Goal: Transaction & Acquisition: Purchase product/service

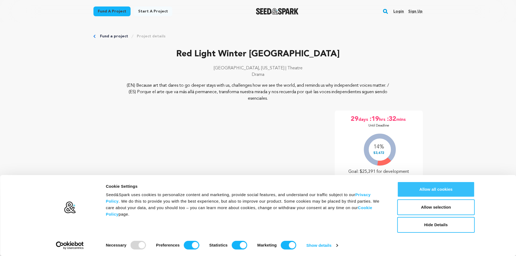
click at [432, 192] on button "Allow all cookies" at bounding box center [435, 190] width 77 height 16
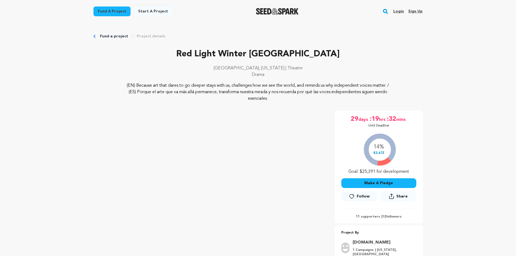
scroll to position [81, 0]
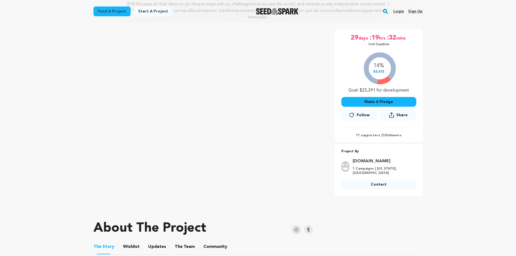
click at [370, 99] on button "Make A Pledge" at bounding box center [378, 102] width 75 height 10
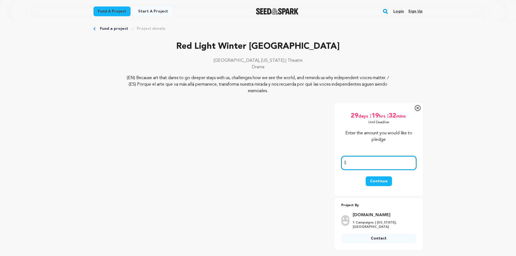
scroll to position [0, 0]
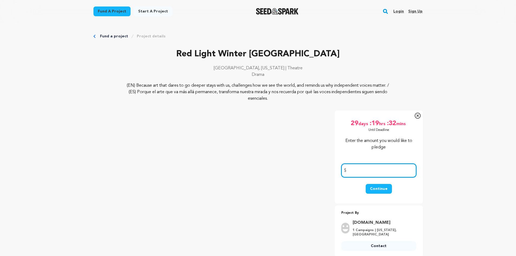
click at [373, 170] on input "number" at bounding box center [378, 171] width 75 height 14
type input "100.0"
click at [381, 190] on button "Continue" at bounding box center [379, 189] width 26 height 10
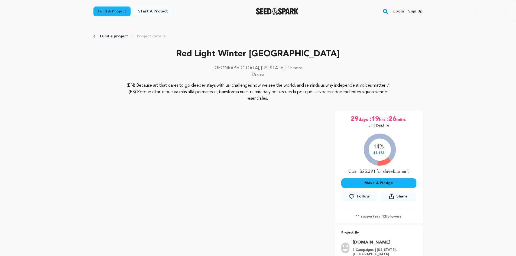
click at [371, 183] on button "Make A Pledge" at bounding box center [378, 183] width 75 height 10
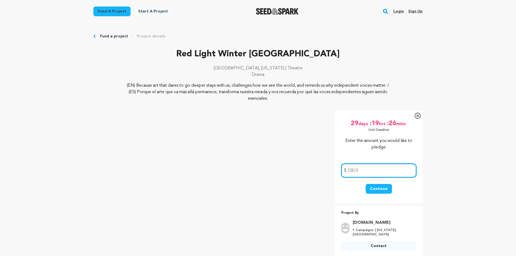
drag, startPoint x: 343, startPoint y: 167, endPoint x: 330, endPoint y: 168, distance: 13.3
click at [330, 168] on div "Red Light Winter Los Angeles Los Angeles, California | Theatre Drama Project By…" at bounding box center [257, 184] width 329 height 147
drag, startPoint x: 363, startPoint y: 170, endPoint x: 329, endPoint y: 170, distance: 34.4
click at [329, 170] on div "Red Light Winter Los Angeles Los Angeles, California | Theatre Drama Project By…" at bounding box center [257, 184] width 329 height 147
type input "50.0"
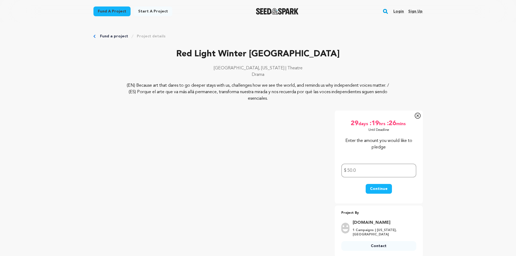
click at [381, 189] on button "Continue" at bounding box center [379, 189] width 26 height 10
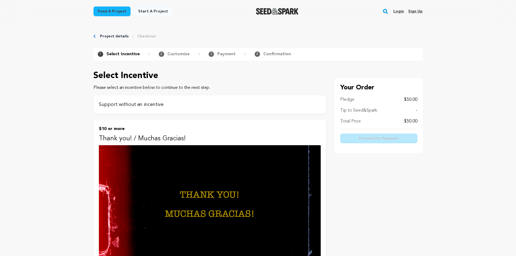
click at [114, 102] on p "Support without an incentive" at bounding box center [210, 105] width 222 height 8
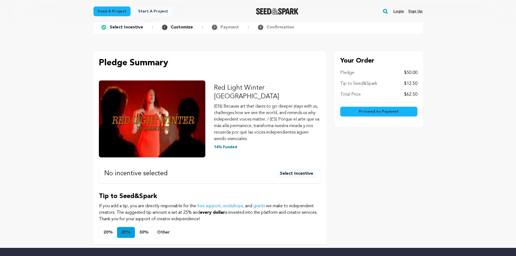
scroll to position [14, 0]
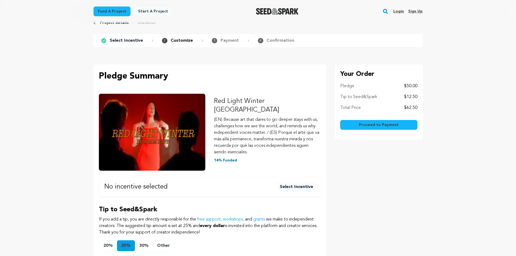
click at [292, 183] on button "Select Incentive" at bounding box center [297, 187] width 38 height 9
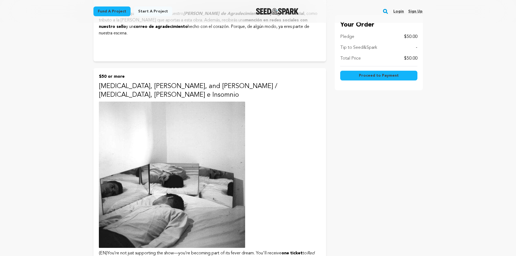
scroll to position [894, 0]
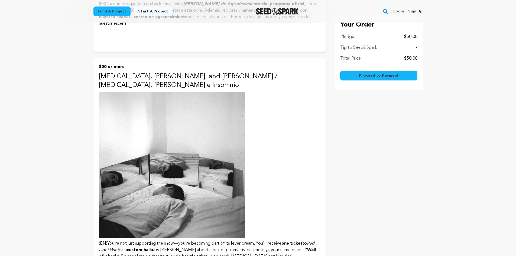
click at [173, 165] on img at bounding box center [172, 165] width 146 height 146
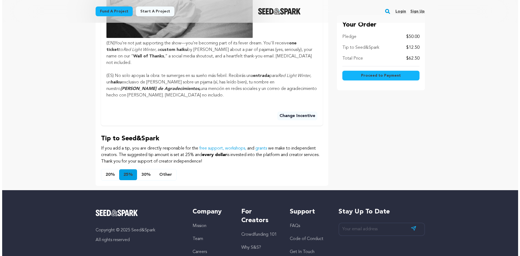
scroll to position [382, 0]
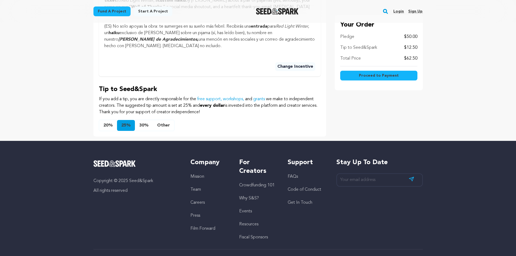
click at [169, 120] on button "Other" at bounding box center [163, 125] width 21 height 11
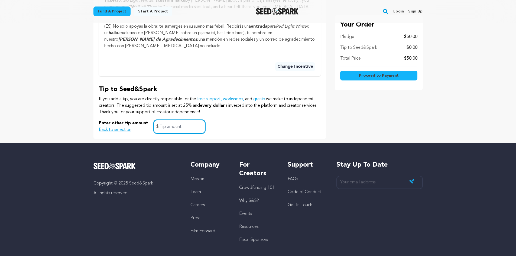
click at [176, 120] on input "text" at bounding box center [180, 127] width 52 height 14
type input "10.0"
click at [356, 77] on button "Proceed to Payment" at bounding box center [378, 76] width 77 height 10
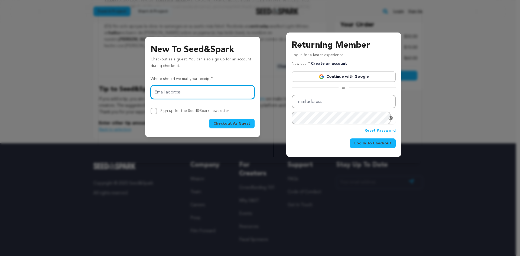
click at [179, 94] on input "Email address" at bounding box center [203, 92] width 104 height 14
type input "ashleymuranaka@gmail.com"
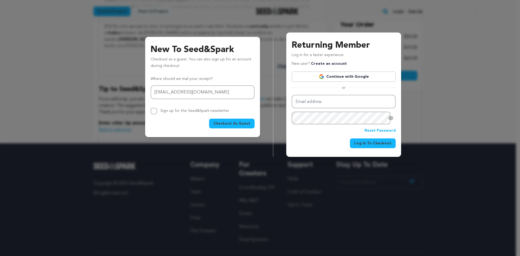
click at [156, 123] on div "Checkout As Guest" at bounding box center [203, 124] width 104 height 10
click at [226, 125] on span "Checkout As Guest" at bounding box center [231, 123] width 37 height 5
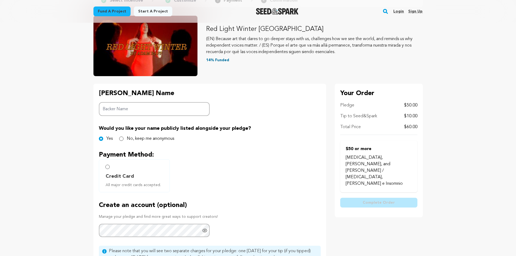
scroll to position [27, 0]
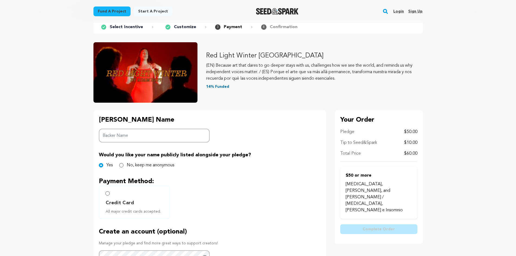
click at [124, 131] on input "Backer Name" at bounding box center [154, 136] width 111 height 14
type input "[PERSON_NAME]"
click at [67, 169] on main "Fund a project Start a project Search Login Sign up Start a project" at bounding box center [258, 216] width 516 height 487
click at [109, 191] on label "Credit Card All major credit cards accepted." at bounding box center [134, 202] width 71 height 33
radio input "true"
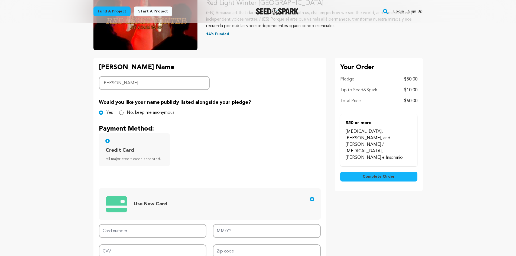
scroll to position [108, 0]
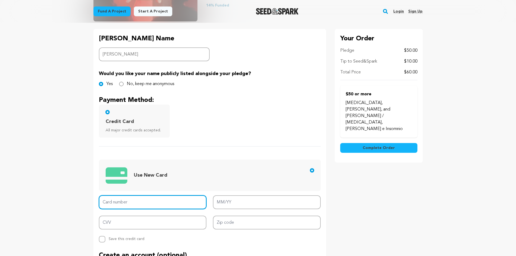
click at [115, 204] on input "Card number" at bounding box center [153, 202] width 108 height 14
type input "[CREDIT_CARD_NUMBER]"
type input "01/29"
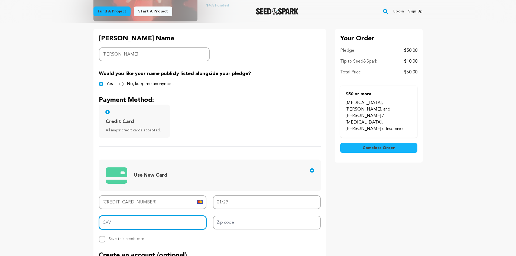
click at [118, 226] on input "CVV" at bounding box center [153, 223] width 108 height 14
type input "132"
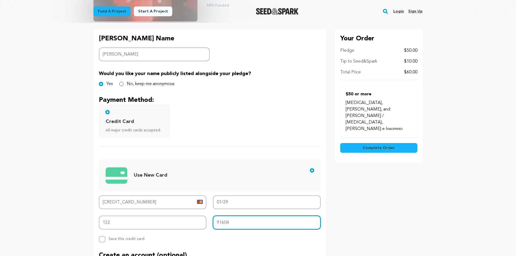
type input "91604"
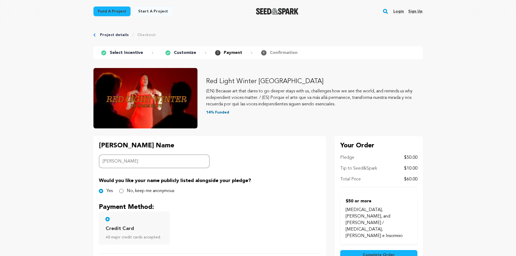
scroll to position [0, 0]
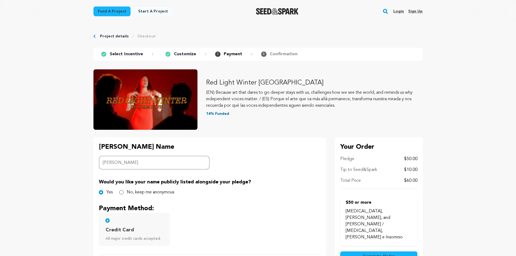
click at [360, 169] on p "Tip to Seed&Spark" at bounding box center [358, 170] width 37 height 7
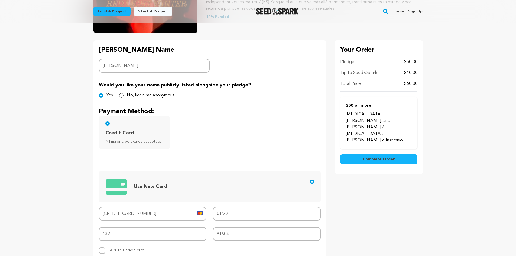
scroll to position [135, 0]
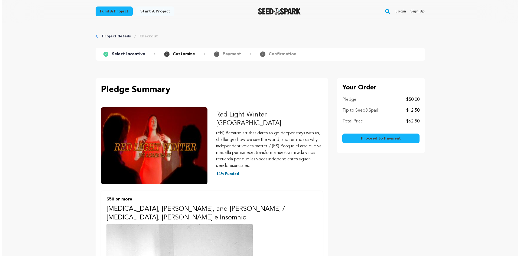
scroll to position [382, 0]
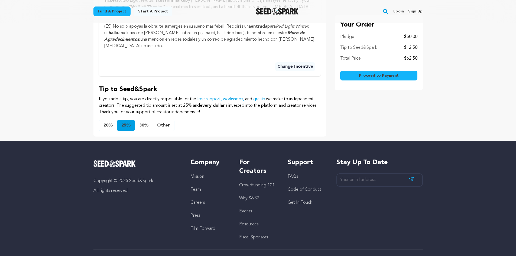
click at [165, 120] on button "Other" at bounding box center [163, 125] width 21 height 11
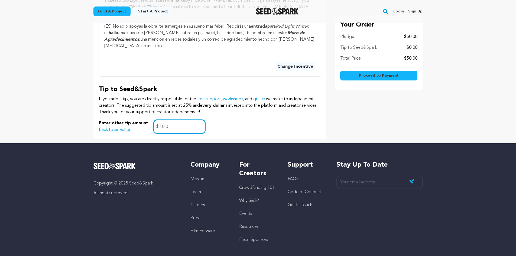
drag, startPoint x: 174, startPoint y: 100, endPoint x: 158, endPoint y: 104, distance: 16.4
click at [158, 120] on input "10.0" at bounding box center [180, 127] width 52 height 14
click at [369, 77] on span "Proceed to Payment" at bounding box center [379, 75] width 40 height 5
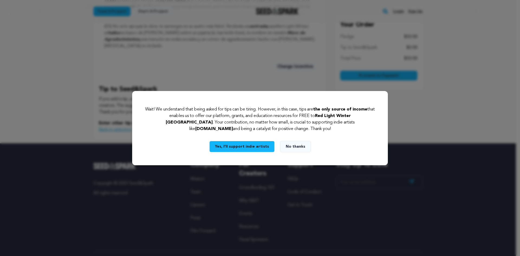
click at [248, 147] on button "Yes, I’ll support indie artists" at bounding box center [241, 146] width 65 height 11
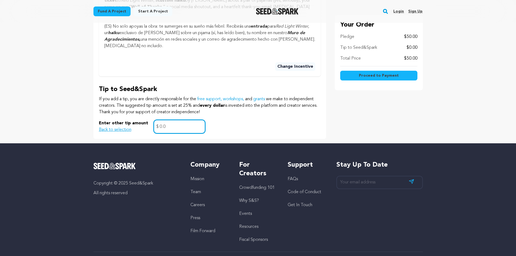
drag, startPoint x: 175, startPoint y: 103, endPoint x: 156, endPoint y: 101, distance: 19.4
click at [156, 120] on div "0.0 $" at bounding box center [180, 127] width 52 height 14
type input "5.0"
click at [393, 78] on span "Proceed to Payment" at bounding box center [379, 75] width 40 height 5
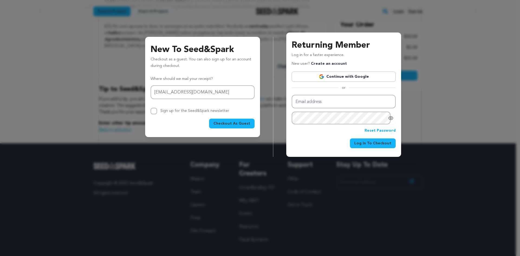
click at [223, 124] on span "Checkout As Guest" at bounding box center [231, 123] width 37 height 5
click at [184, 95] on input "ashleymuranaka@gmail.com" at bounding box center [203, 92] width 104 height 14
click at [246, 125] on span "Checkout As Guest" at bounding box center [231, 123] width 37 height 5
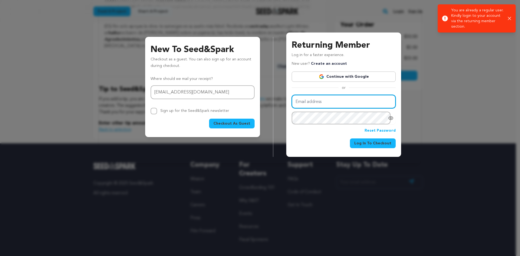
click at [318, 100] on input "Email address" at bounding box center [344, 102] width 104 height 14
type input "ashleymuranaka@gmail.com"
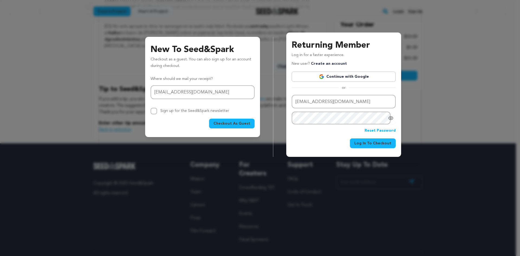
click at [363, 145] on span "Log In To Checkout" at bounding box center [372, 143] width 37 height 5
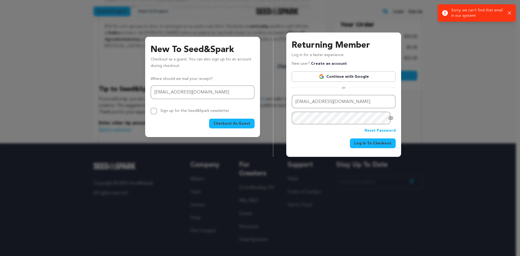
click at [514, 12] on div "Success: Info: Warning: Error: Sorry, we can't find that email in our system! C…" at bounding box center [477, 12] width 78 height 17
click at [508, 13] on icon "button" at bounding box center [510, 13] width 4 height 4
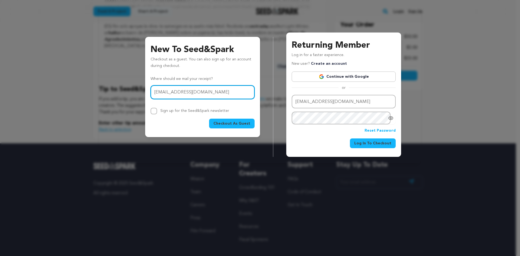
drag, startPoint x: 221, startPoint y: 96, endPoint x: 80, endPoint y: 93, distance: 140.1
click at [80, 93] on div "New To Seed&Spark Checkout as a guest. You can also sign up for an account duri…" at bounding box center [260, 84] width 520 height 168
type input "[EMAIL_ADDRESS][DOMAIN_NAME]"
click at [222, 122] on span "Checkout As Guest" at bounding box center [231, 123] width 37 height 5
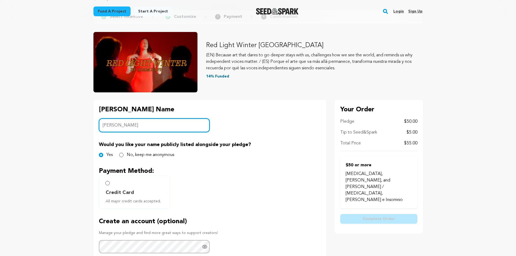
scroll to position [81, 0]
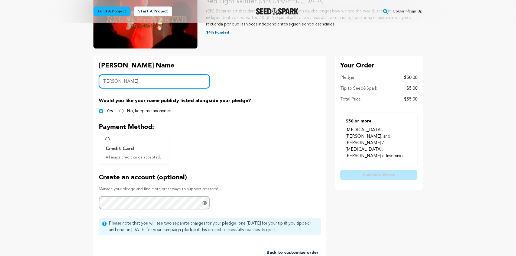
type input "[PERSON_NAME]"
click at [110, 140] on label "Credit Card All major credit cards accepted." at bounding box center [134, 148] width 71 height 33
radio input "true"
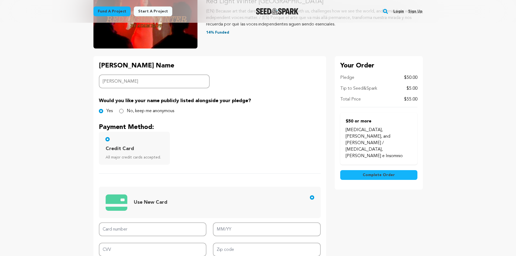
scroll to position [163, 0]
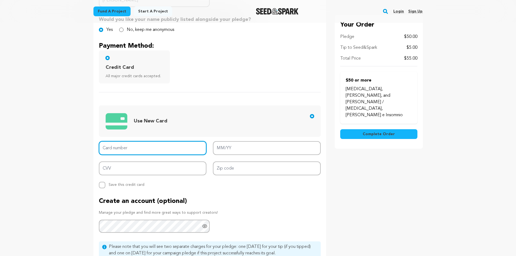
click at [125, 148] on input "Card number" at bounding box center [153, 148] width 108 height 14
type input "[CREDIT_CARD_NUMBER]"
type input "01/29"
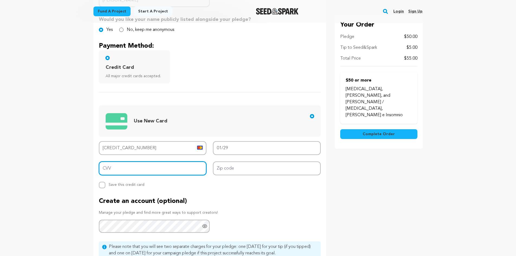
click at [137, 167] on input "CVV" at bounding box center [153, 168] width 108 height 14
type input "132"
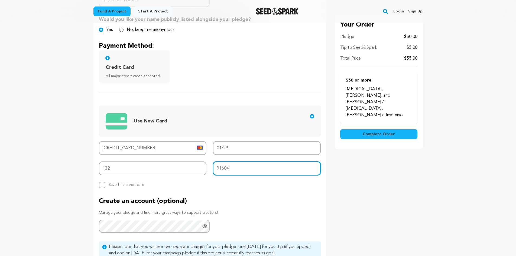
type input "91604"
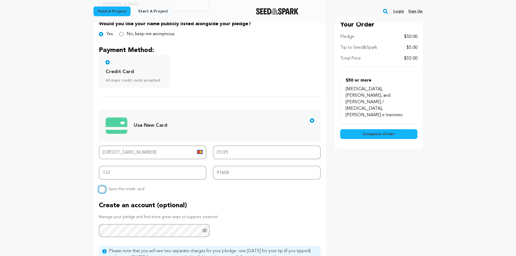
scroll to position [217, 0]
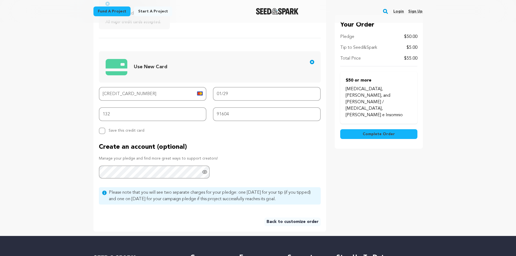
click at [381, 129] on button "Complete Order" at bounding box center [378, 134] width 77 height 10
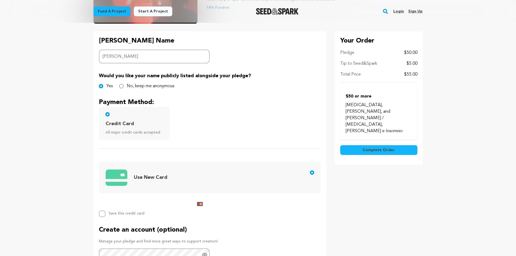
scroll to position [81, 0]
